Goal: Task Accomplishment & Management: Manage account settings

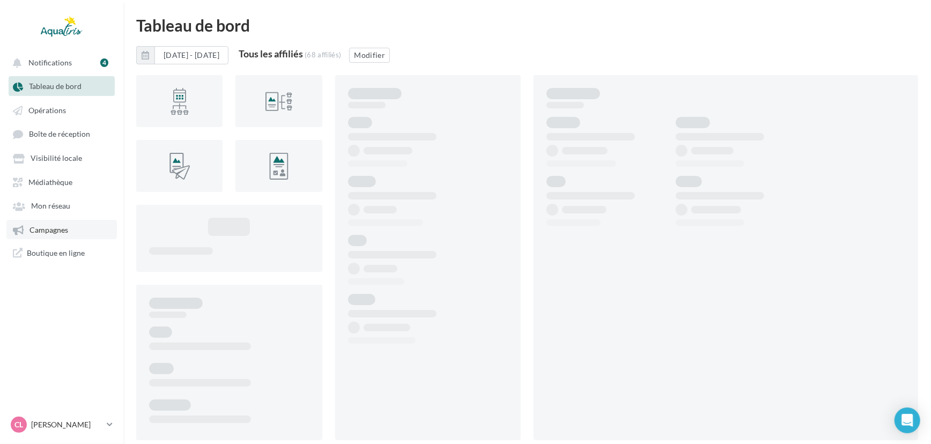
click at [54, 233] on span "Campagnes" at bounding box center [48, 229] width 39 height 9
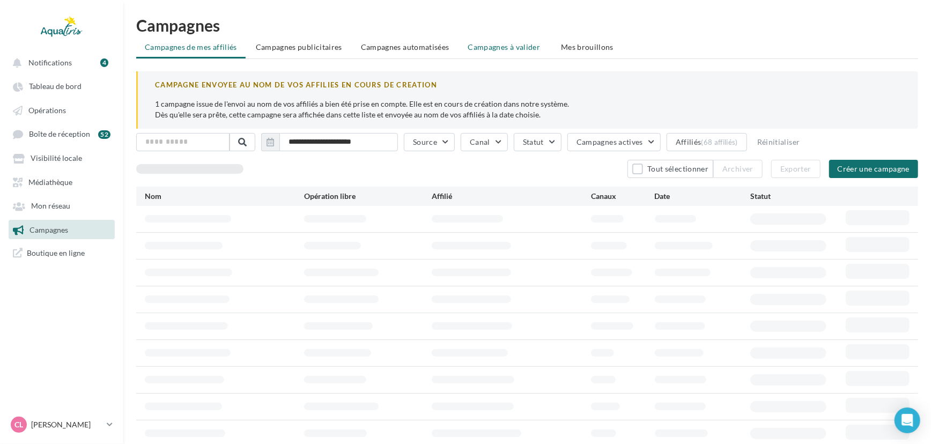
click at [463, 42] on li "Campagnes à valider" at bounding box center [505, 47] width 92 height 19
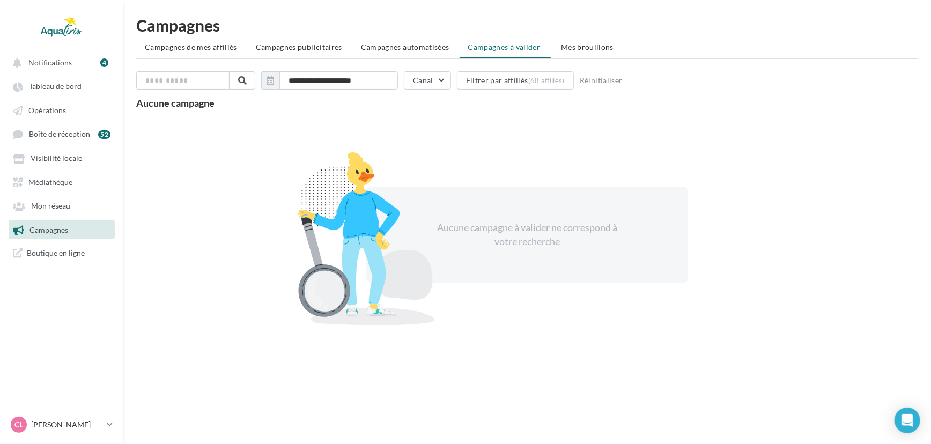
click at [84, 408] on nav "Notifications 4 Tableau de bord Opérations" at bounding box center [61, 222] width 123 height 444
click at [84, 424] on p "[PERSON_NAME]" at bounding box center [66, 424] width 71 height 11
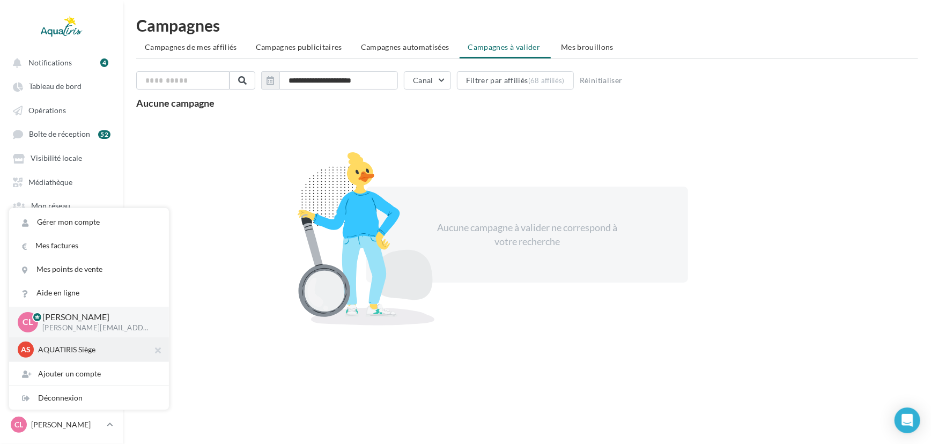
click at [72, 345] on p "AQUATIRIS Siège" at bounding box center [97, 349] width 118 height 11
